Goal: Find specific fact: Find specific fact

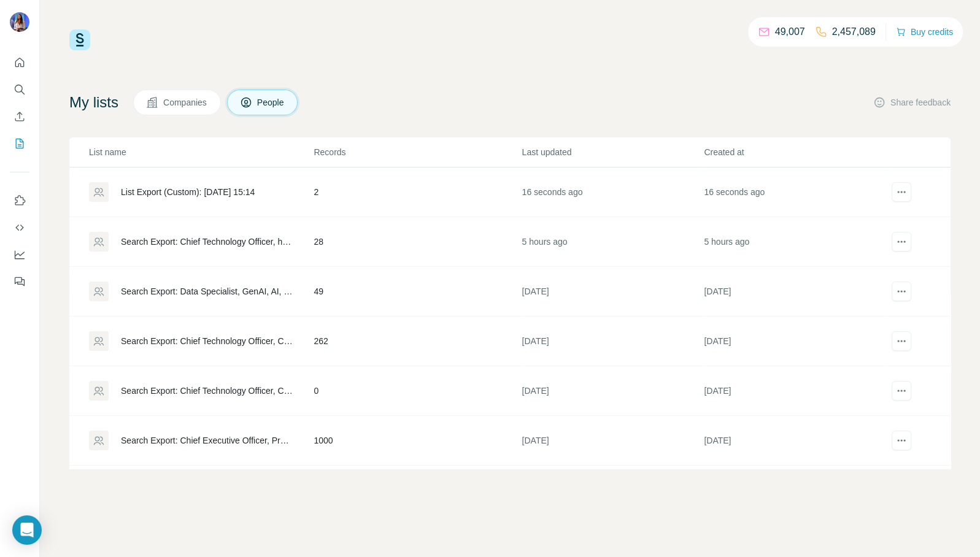
click at [219, 191] on div "List Export (Custom): [DATE] 15:14" at bounding box center [188, 192] width 134 height 12
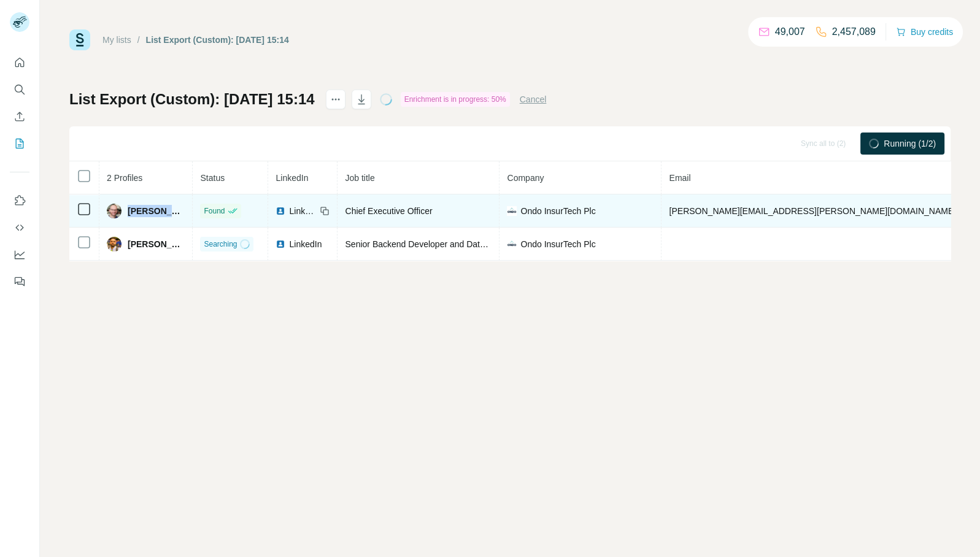
drag, startPoint x: 189, startPoint y: 212, endPoint x: 131, endPoint y: 217, distance: 58.5
click at [131, 217] on div "[PERSON_NAME]" at bounding box center [146, 211] width 78 height 15
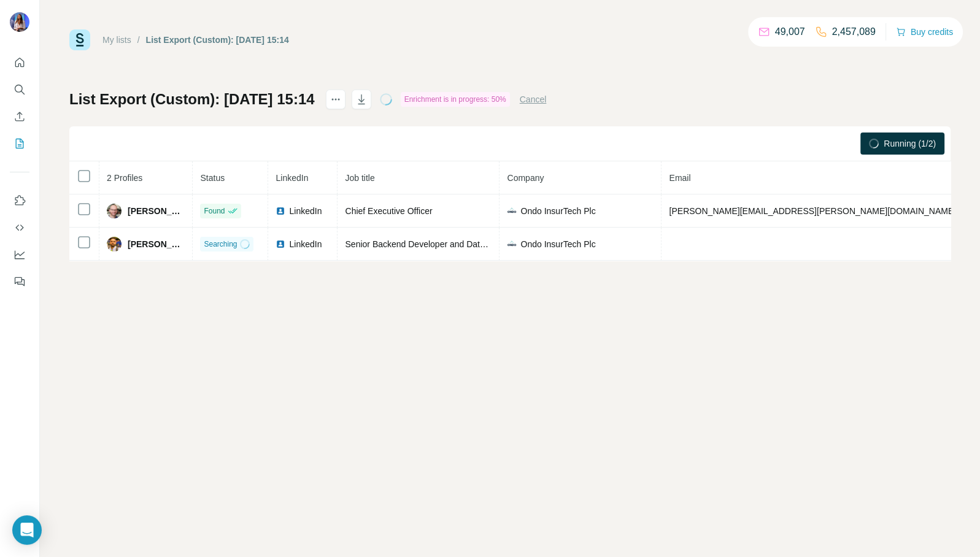
click at [231, 313] on div "My lists / List Export (Custom): [DATE] 15:14 49,007 2,457,089 Buy credits List…" at bounding box center [510, 278] width 940 height 557
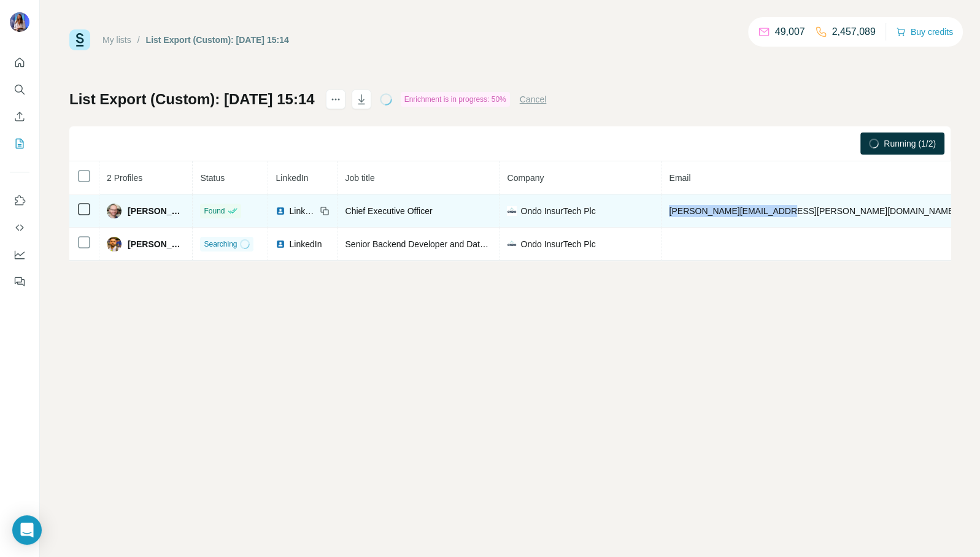
drag, startPoint x: 798, startPoint y: 209, endPoint x: 688, endPoint y: 219, distance: 110.2
click at [688, 219] on td "[PERSON_NAME][EMAIL_ADDRESS][PERSON_NAME][DOMAIN_NAME]" at bounding box center [812, 210] width 302 height 33
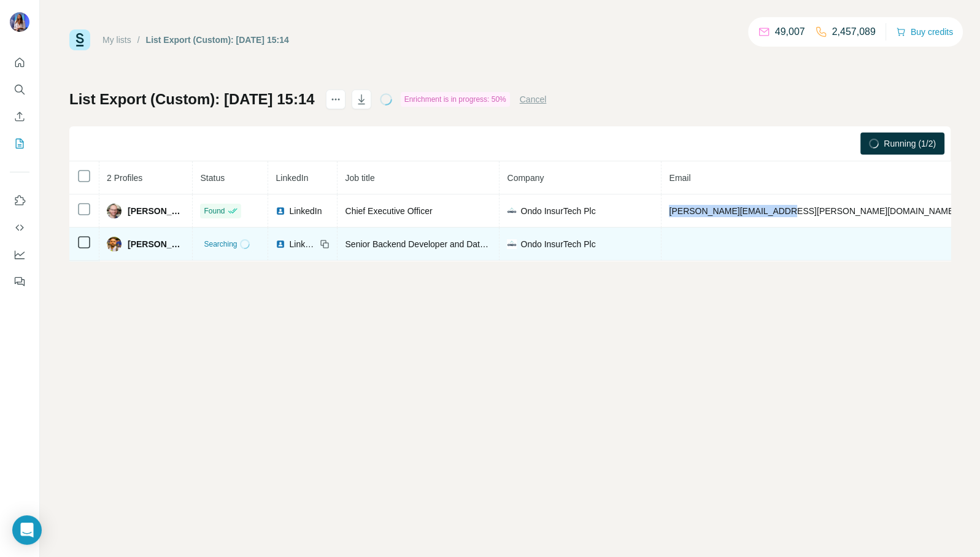
copy span "[PERSON_NAME][EMAIL_ADDRESS][PERSON_NAME][DOMAIN_NAME]"
